Goal: Transaction & Acquisition: Book appointment/travel/reservation

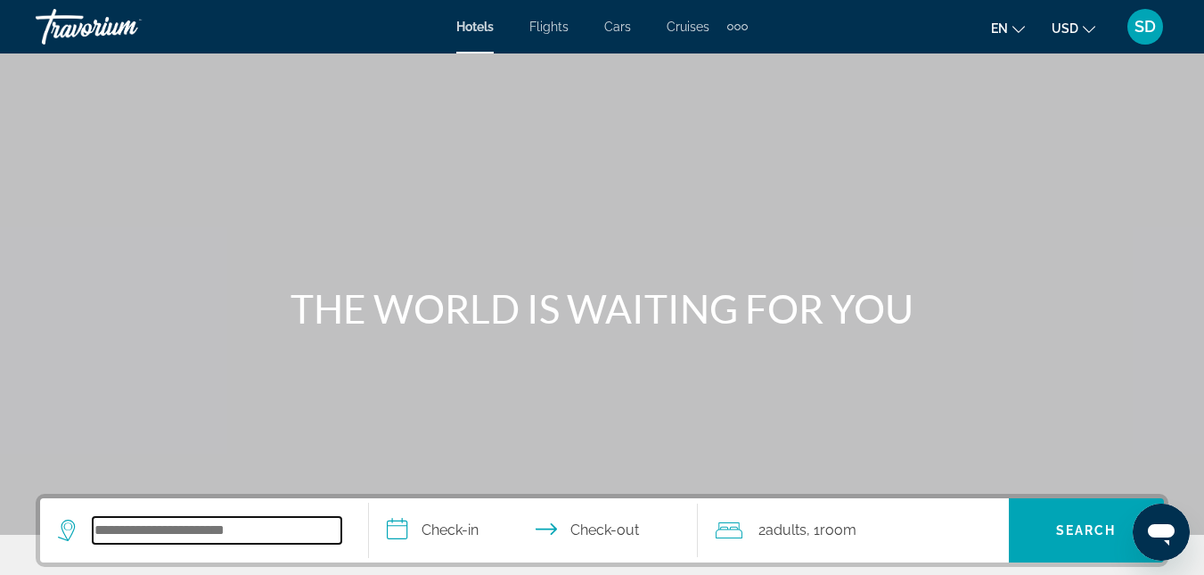
click at [170, 521] on input "Search hotel destination" at bounding box center [217, 530] width 249 height 27
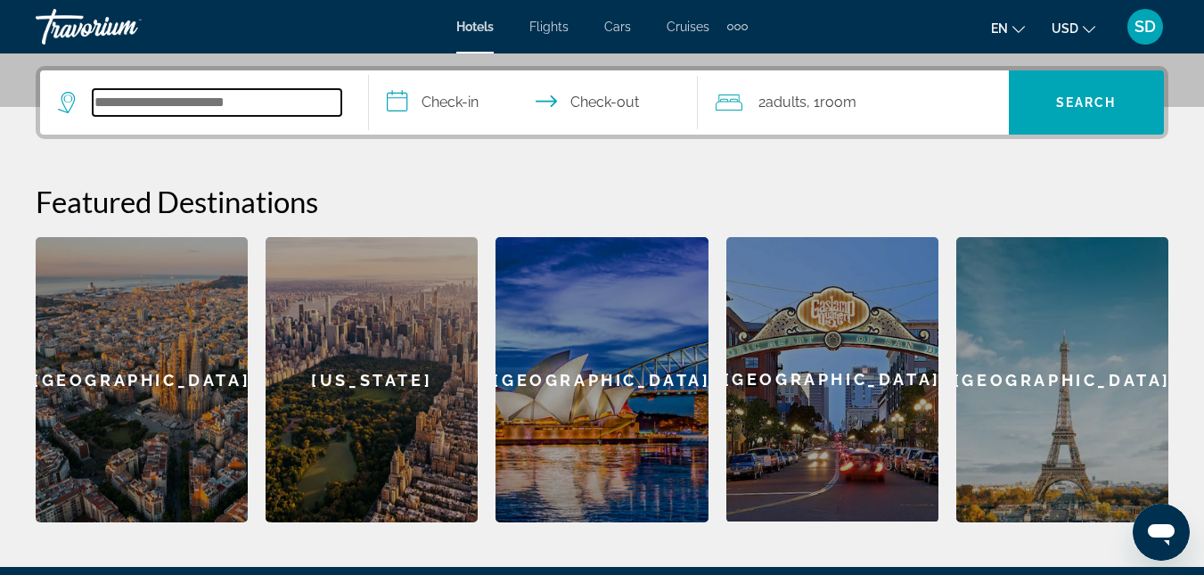
scroll to position [436, 0]
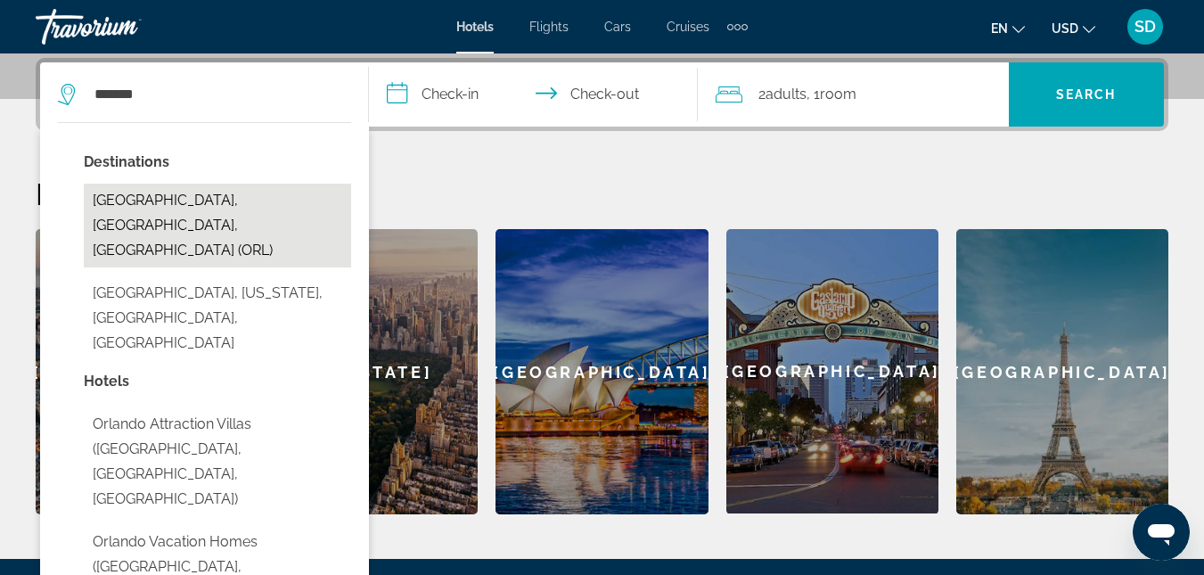
click at [205, 202] on button "[GEOGRAPHIC_DATA], [GEOGRAPHIC_DATA], [GEOGRAPHIC_DATA] (ORL)" at bounding box center [217, 226] width 267 height 84
type input "**********"
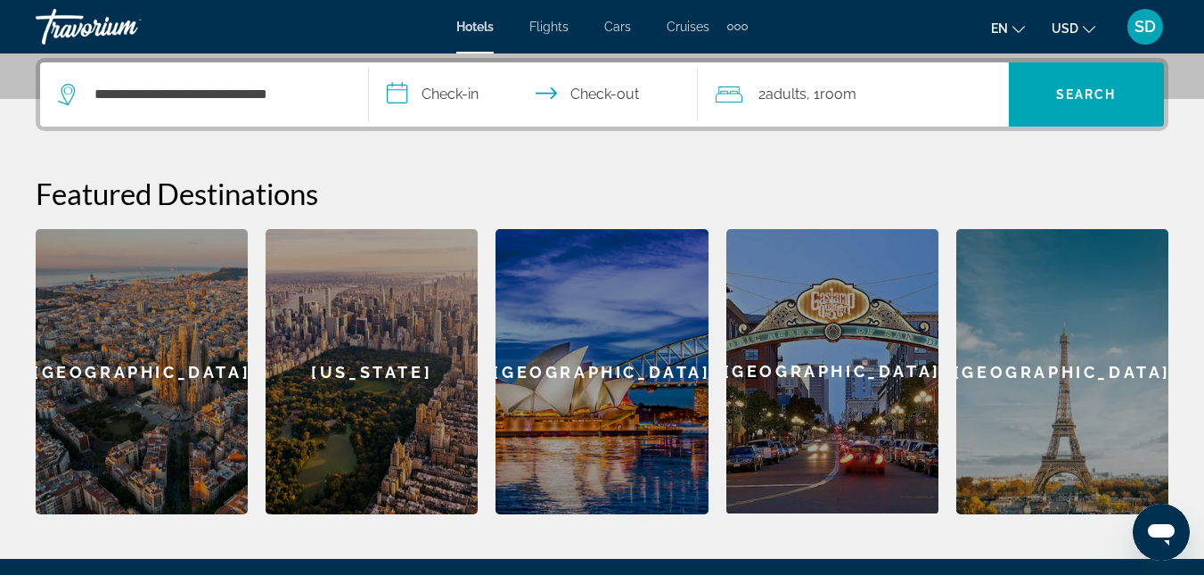
click at [444, 87] on input "**********" at bounding box center [537, 97] width 336 height 70
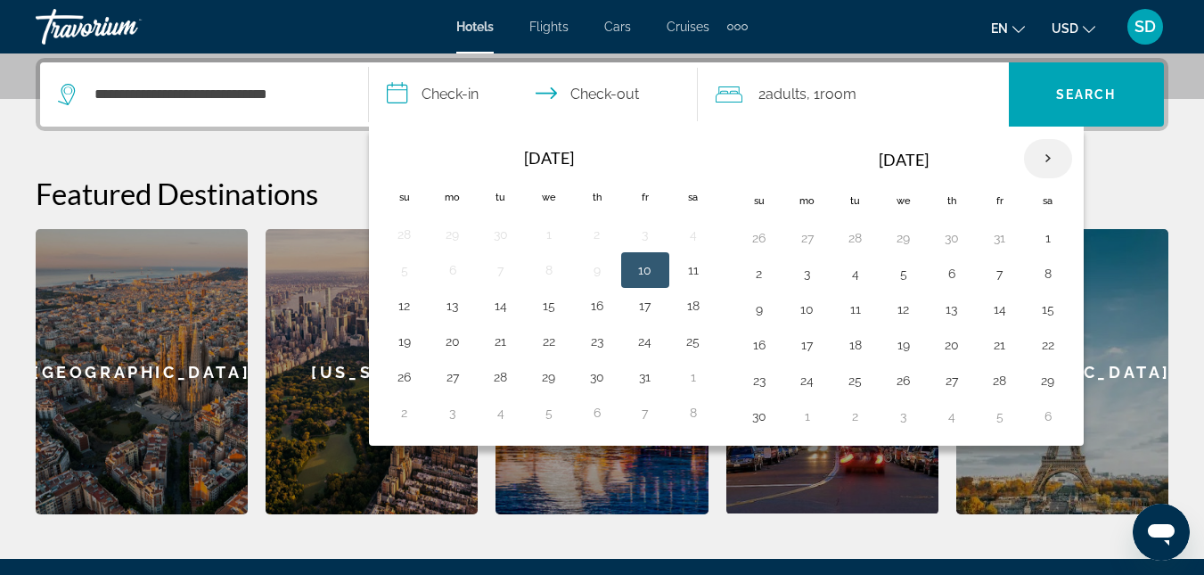
click at [1045, 156] on th "Next month" at bounding box center [1048, 158] width 48 height 39
click at [951, 380] on button "26" at bounding box center [952, 380] width 29 height 25
click at [1045, 154] on th "Next month" at bounding box center [1048, 158] width 48 height 39
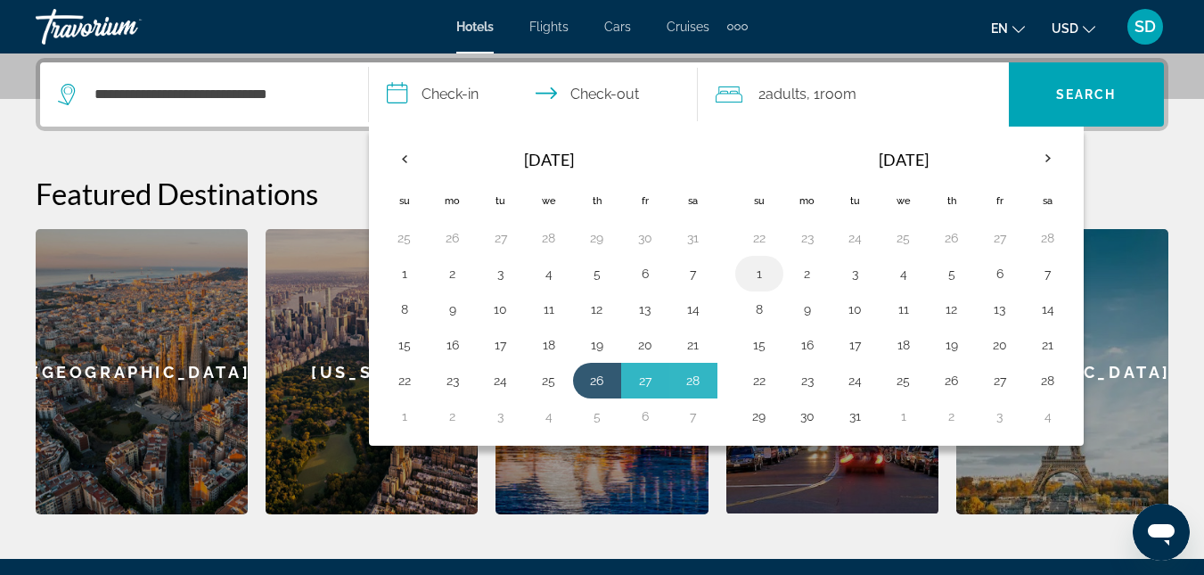
click at [758, 276] on button "1" at bounding box center [759, 273] width 29 height 25
type input "**********"
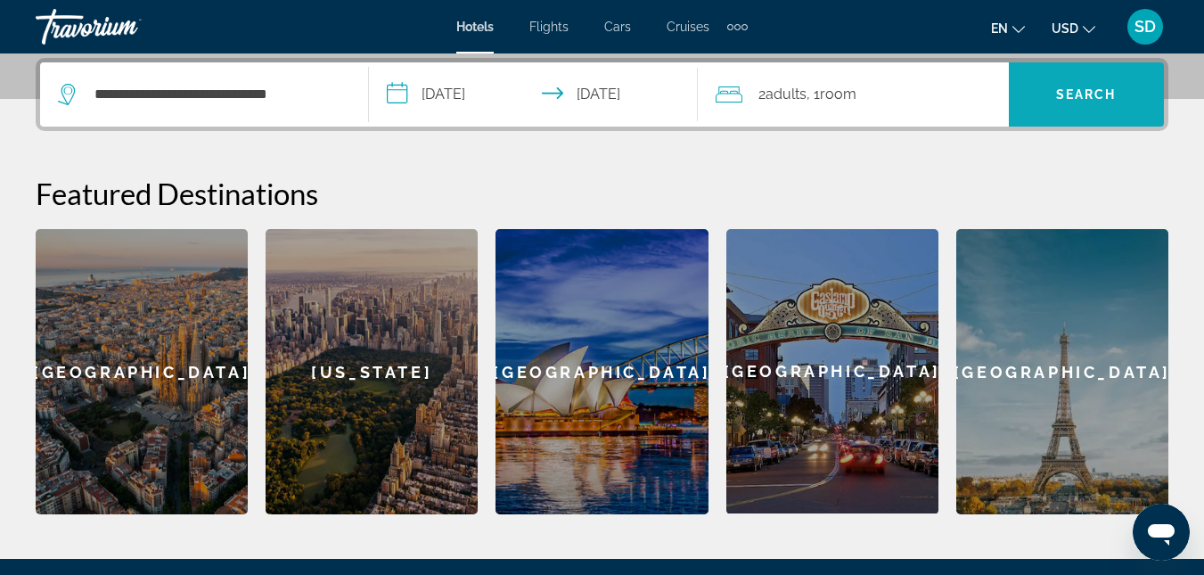
click at [1088, 92] on span "Search" at bounding box center [1086, 94] width 61 height 14
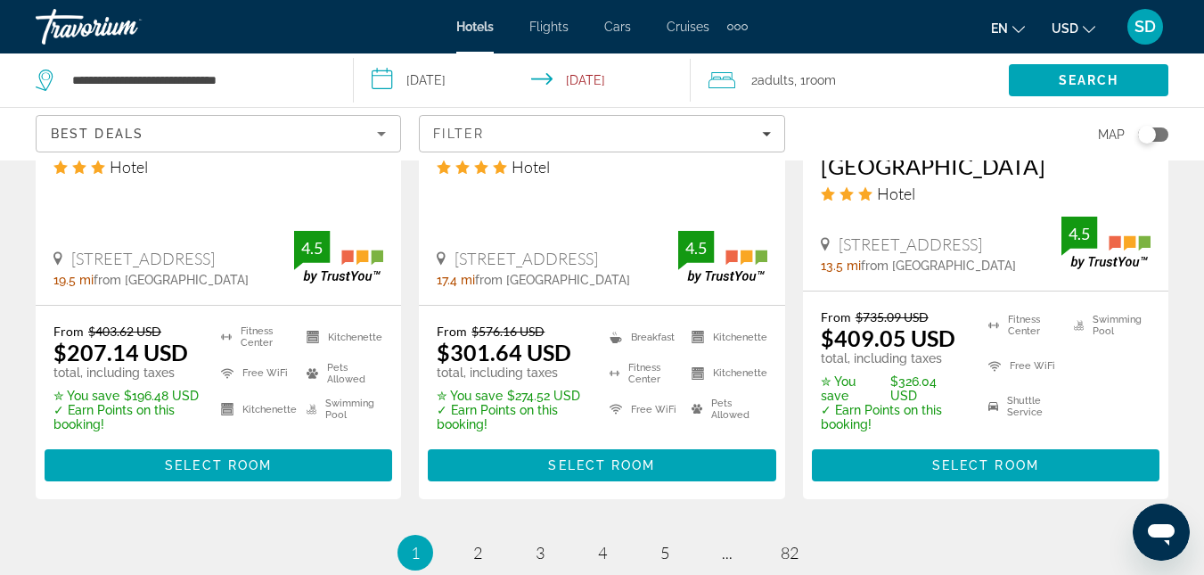
scroll to position [2604, 0]
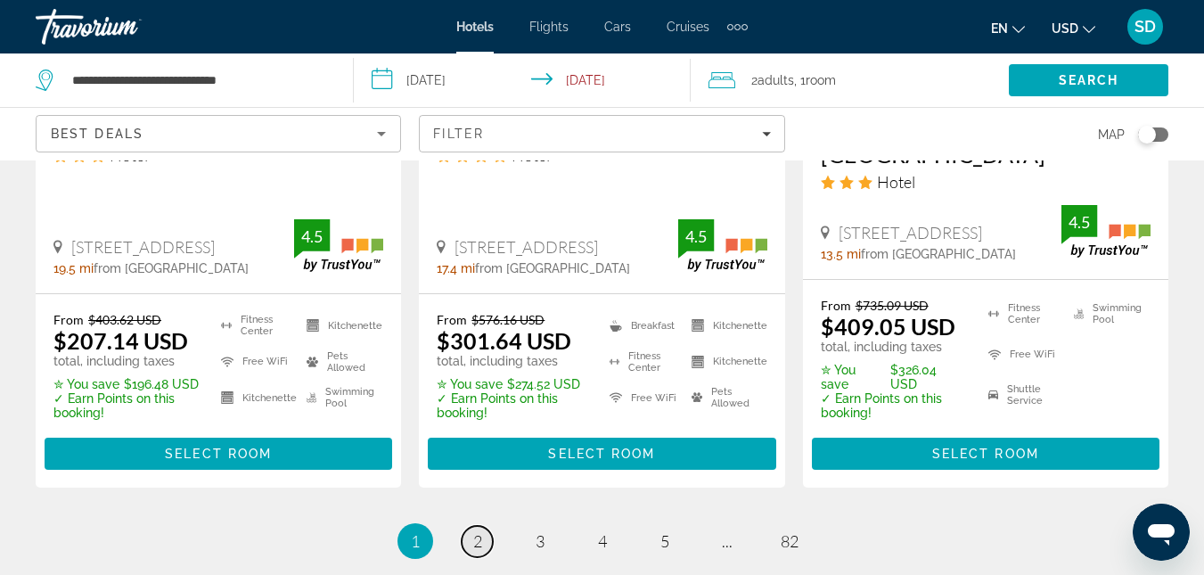
click at [479, 531] on span "2" at bounding box center [477, 541] width 9 height 20
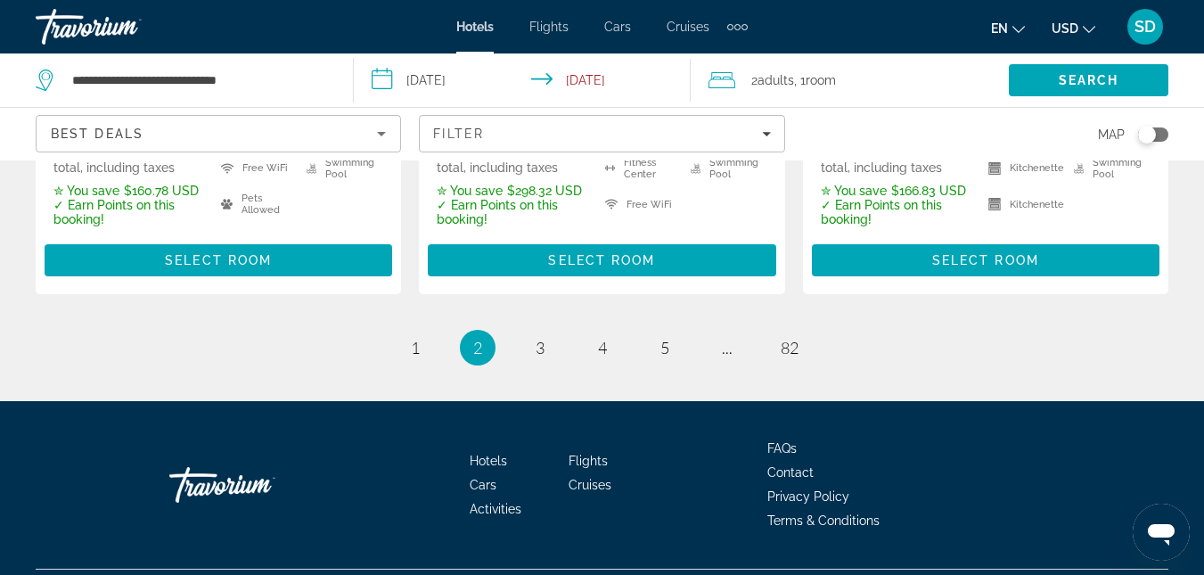
scroll to position [2841, 0]
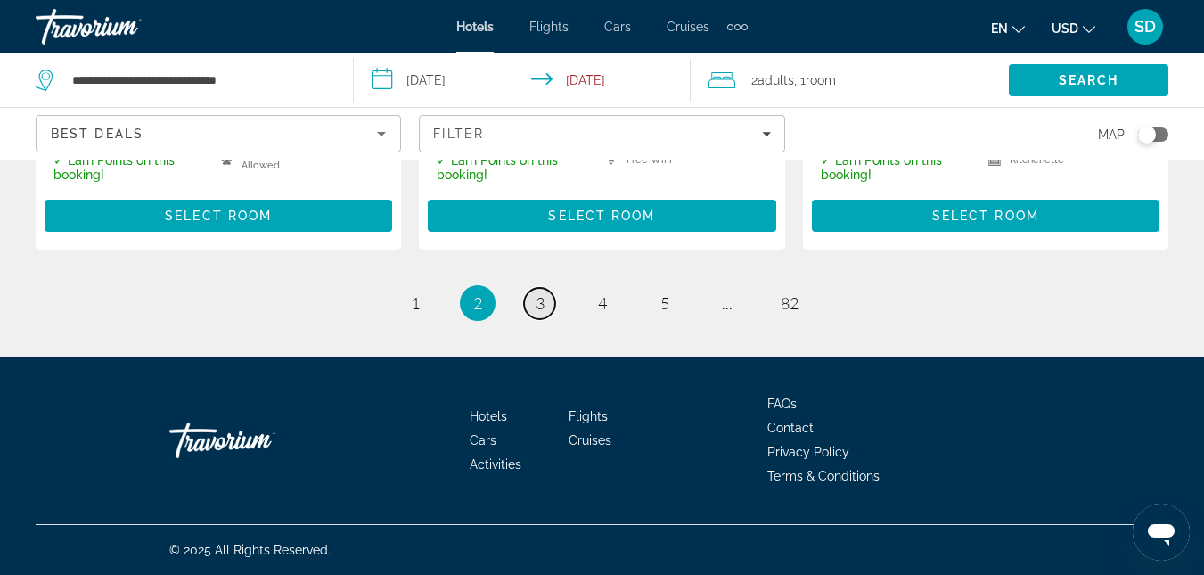
click at [537, 298] on span "3" at bounding box center [540, 303] width 9 height 20
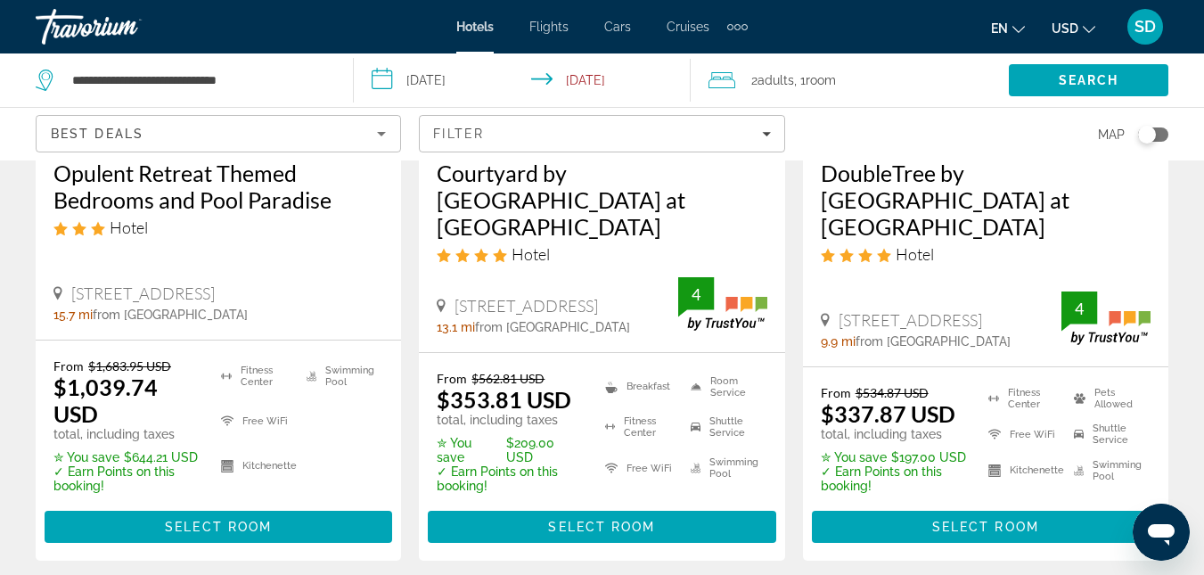
scroll to position [1065, 0]
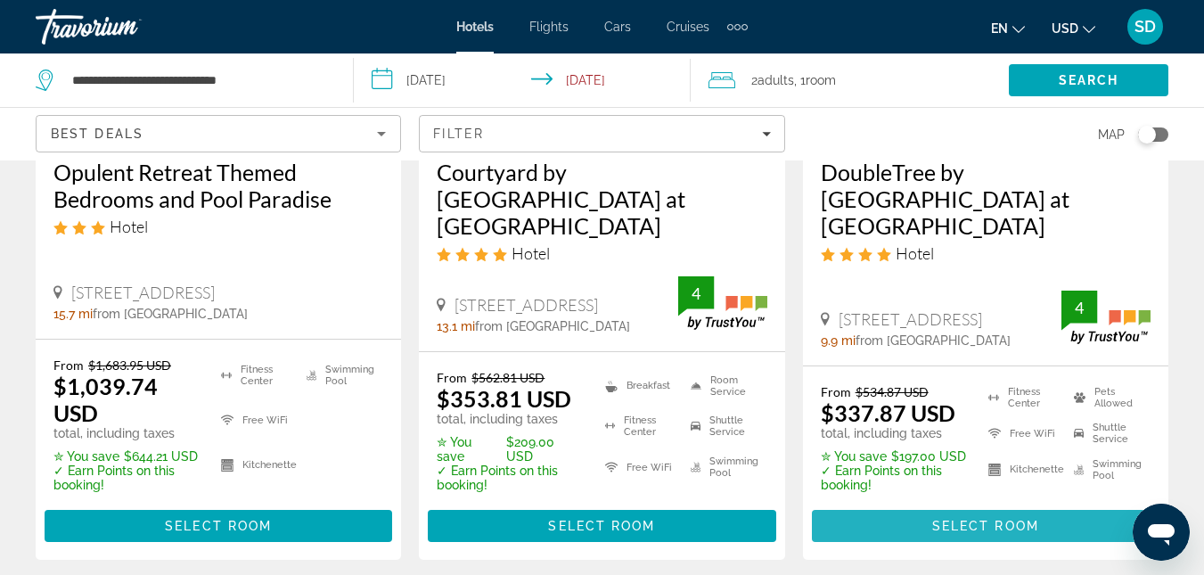
click at [980, 504] on span "Main content" at bounding box center [986, 525] width 348 height 43
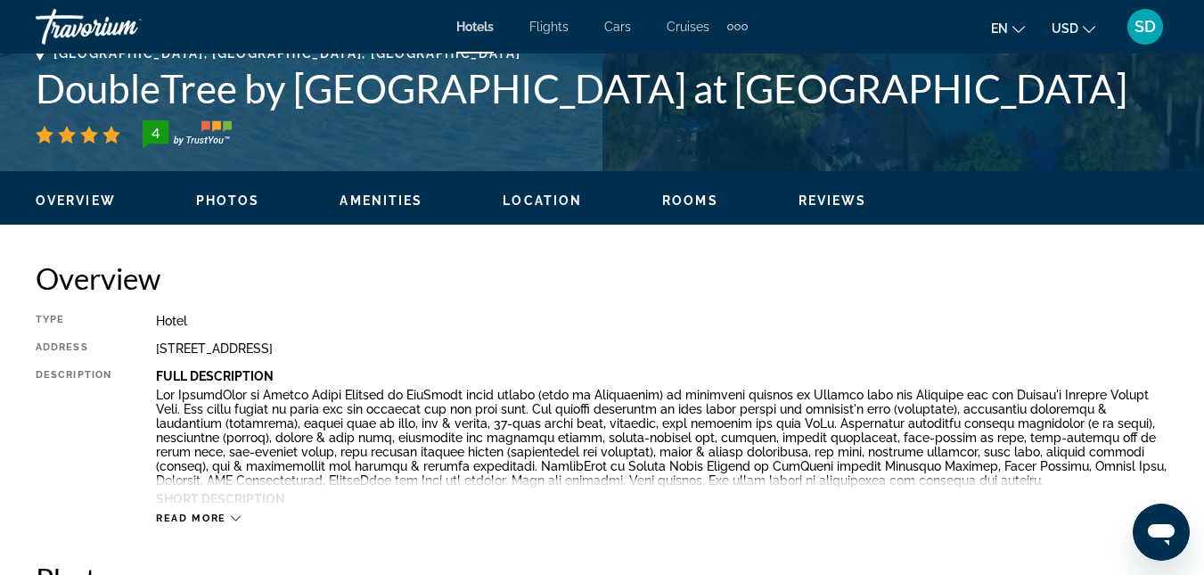
scroll to position [732, 0]
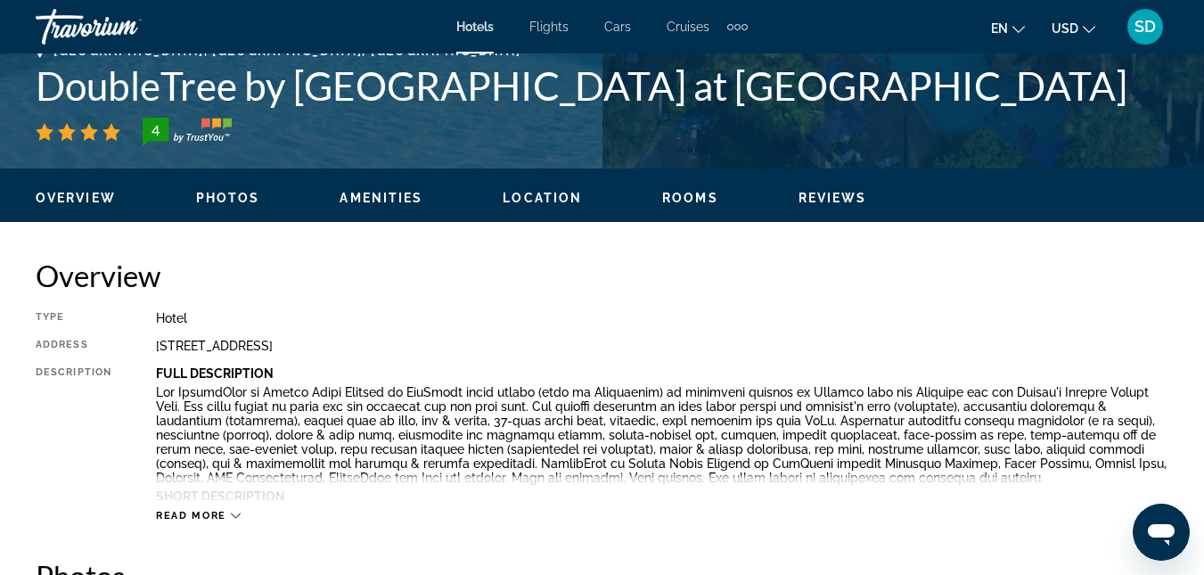
click at [229, 512] on div "Read more" at bounding box center [198, 516] width 85 height 12
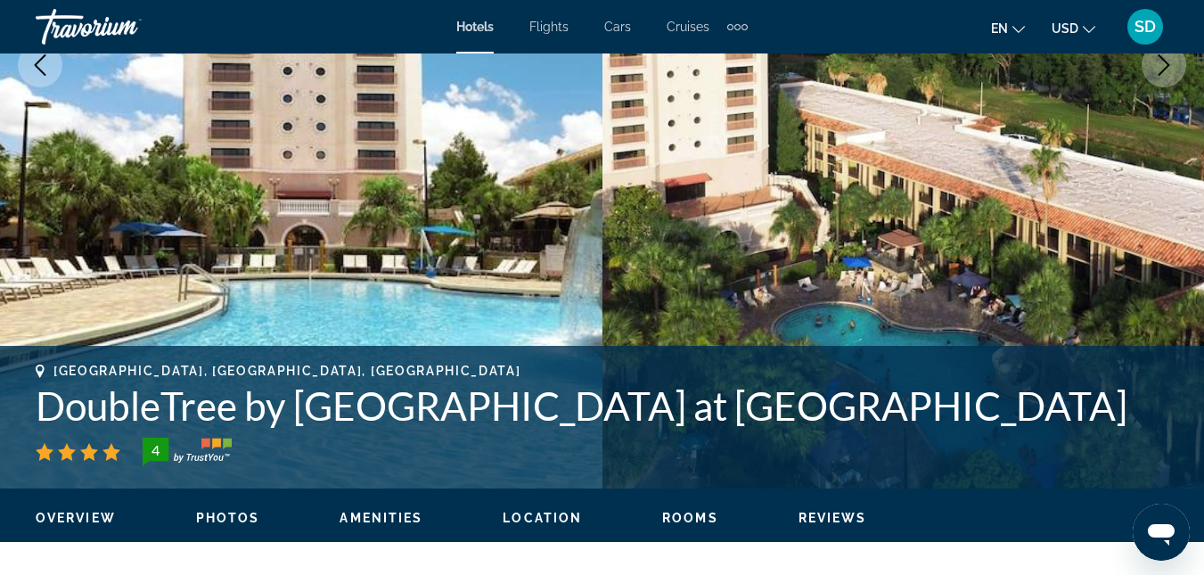
scroll to position [428, 0]
